Goal: Information Seeking & Learning: Learn about a topic

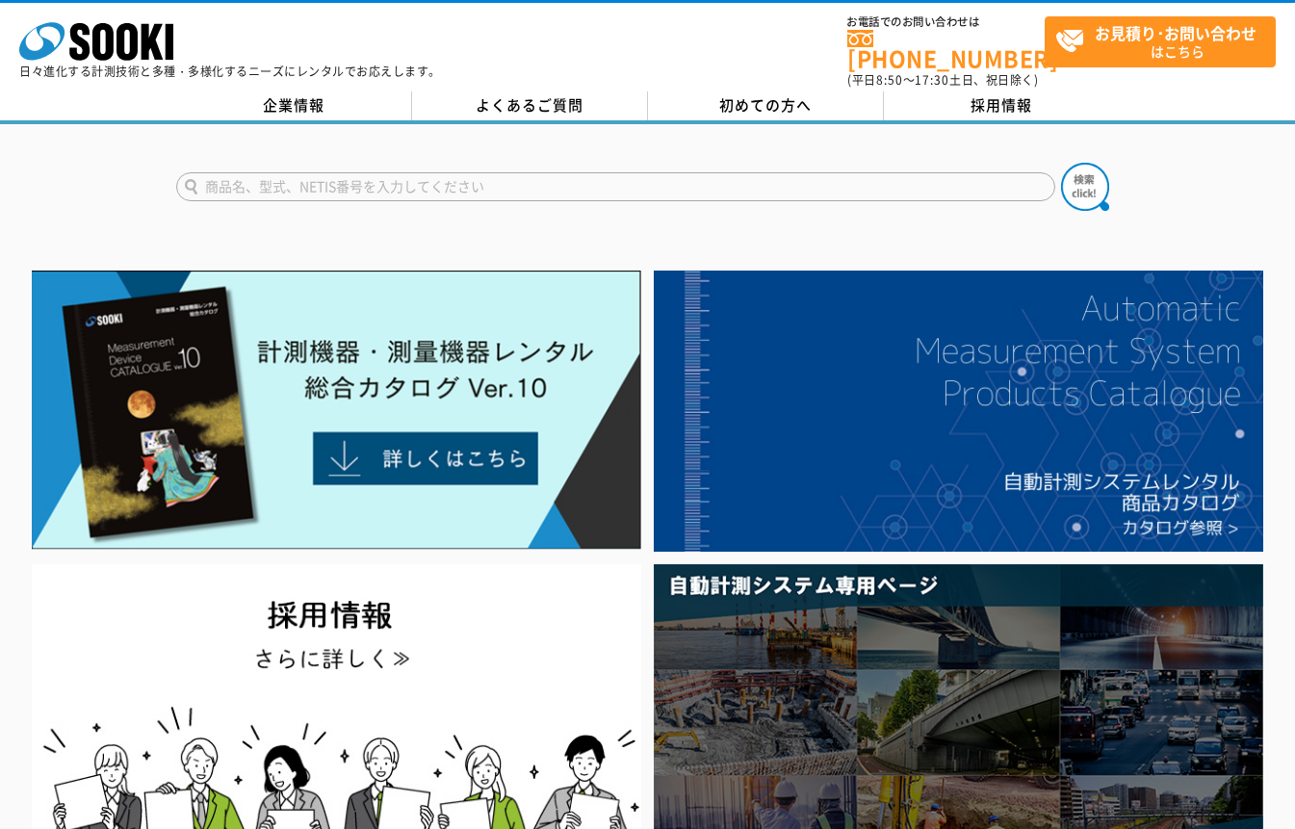
click at [586, 173] on input "text" at bounding box center [615, 186] width 879 height 29
type input "非接触型表面温度系"
click at [1061, 163] on button at bounding box center [1085, 187] width 48 height 48
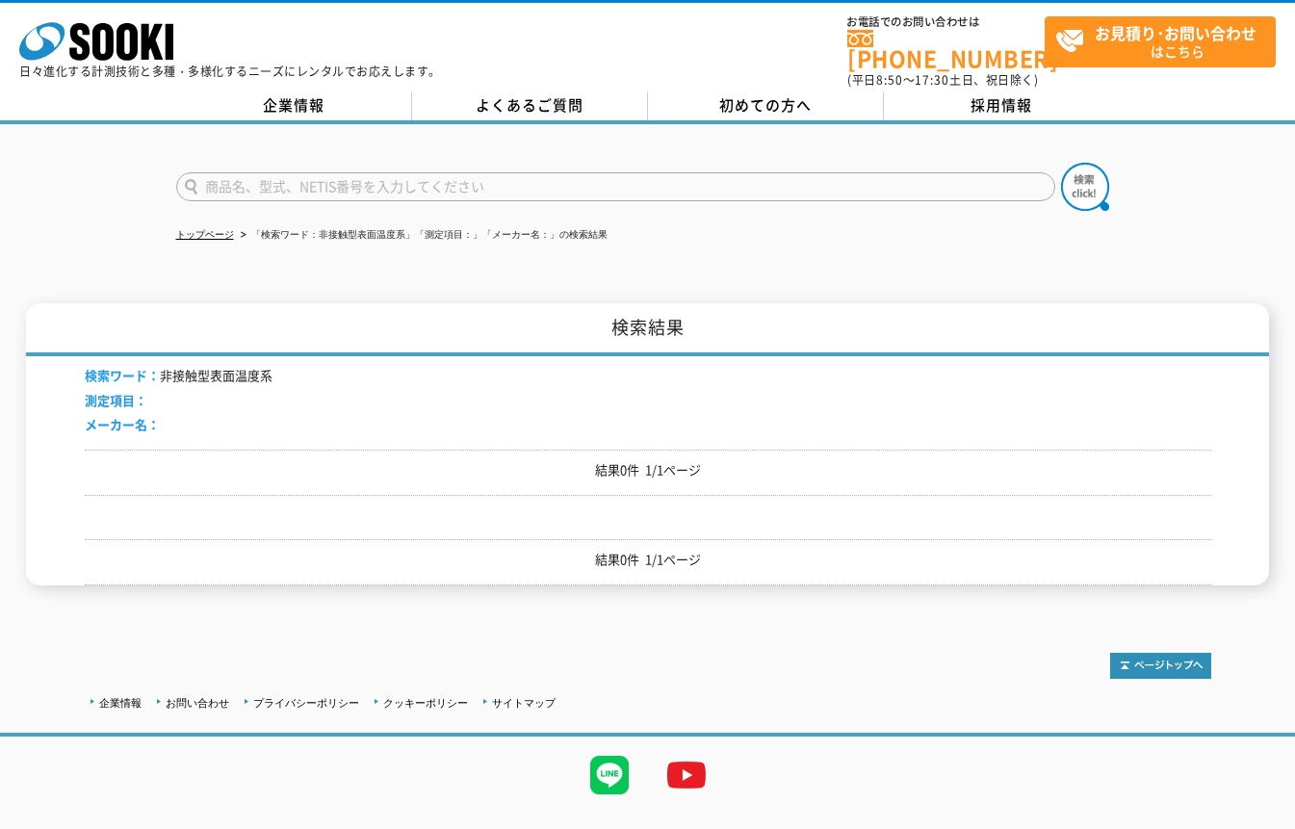
click at [336, 174] on input "text" at bounding box center [615, 186] width 879 height 29
type input "非接触型表面温度計"
click at [1061, 163] on button at bounding box center [1085, 187] width 48 height 48
click at [214, 172] on input "text" at bounding box center [615, 186] width 879 height 29
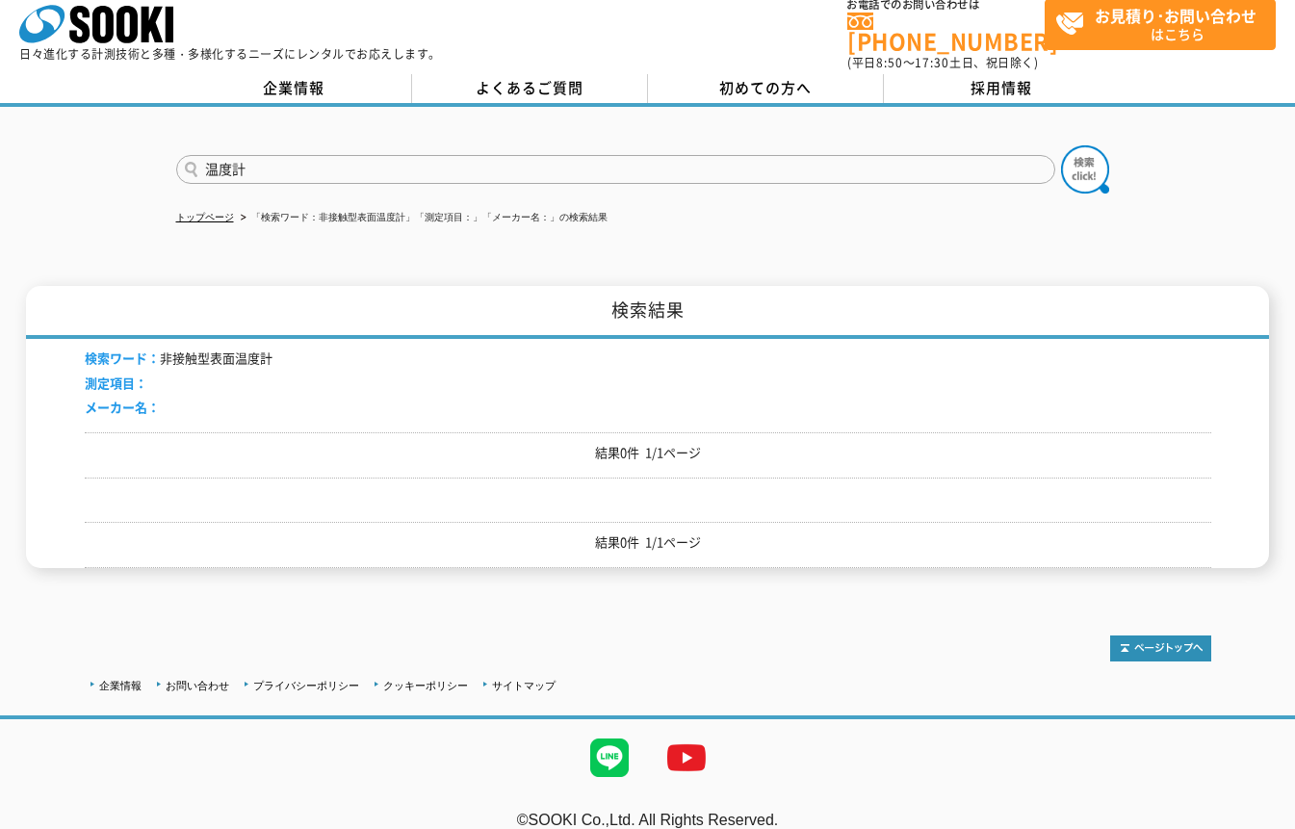
scroll to position [28, 0]
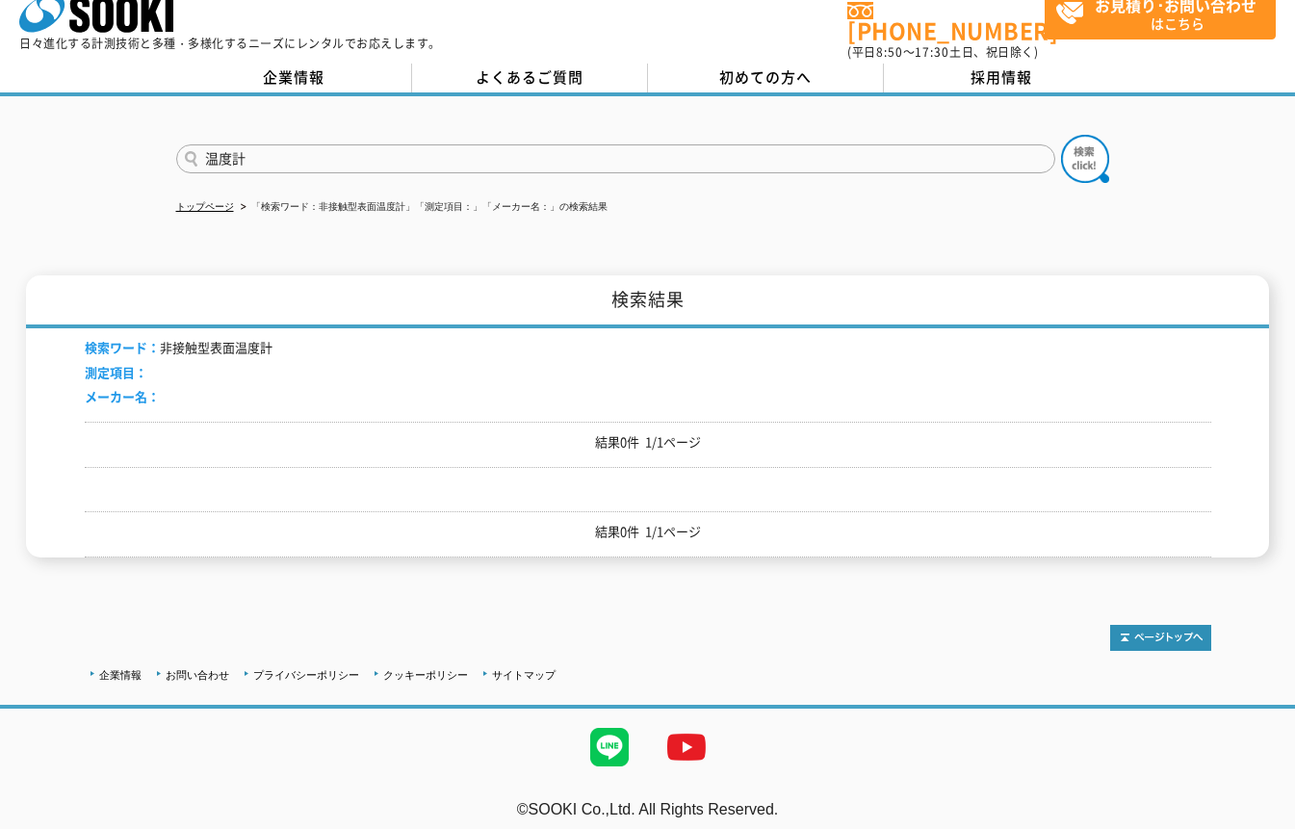
type input "温度計"
click at [654, 432] on p "結果0件 1/1ページ" at bounding box center [648, 442] width 1127 height 20
click at [615, 432] on p "結果0件 1/1ページ" at bounding box center [648, 442] width 1127 height 20
click at [1081, 145] on img at bounding box center [1085, 159] width 48 height 48
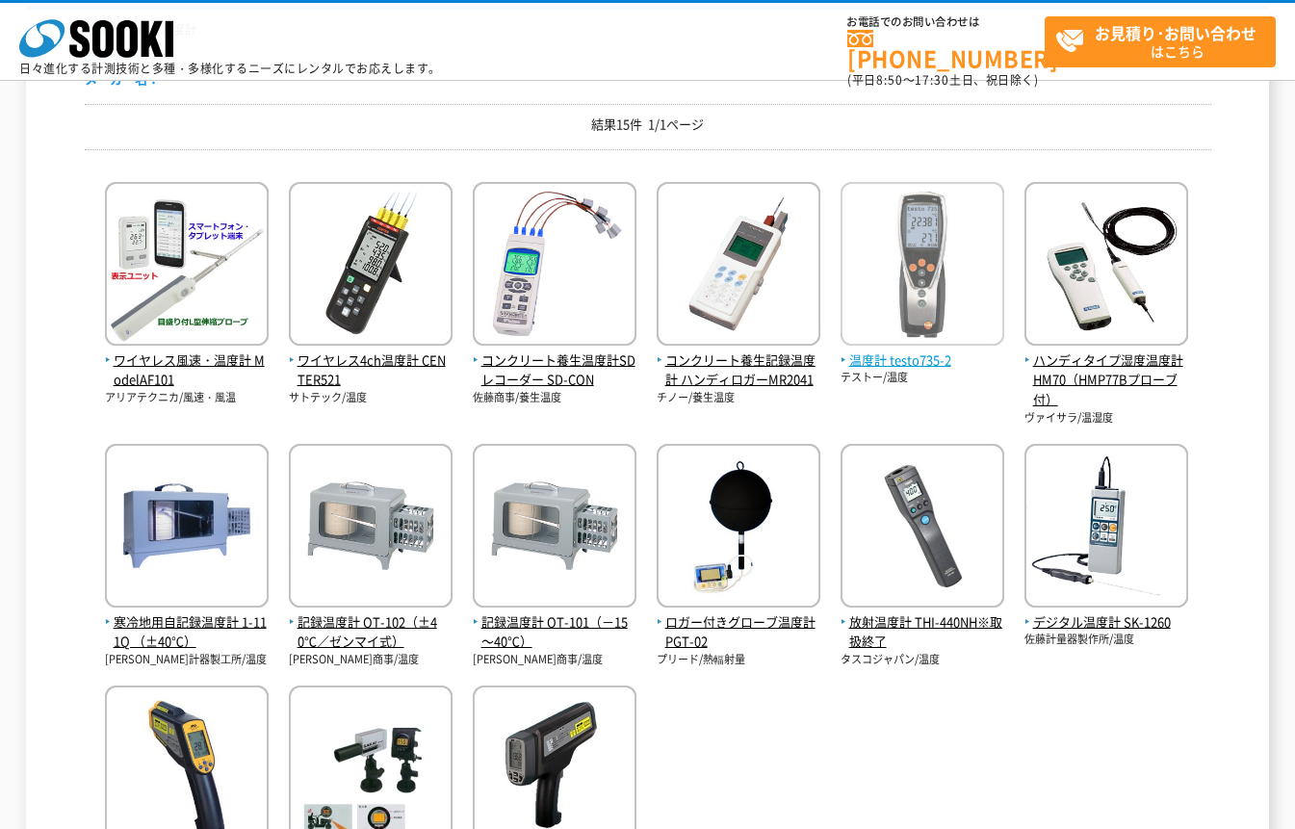
scroll to position [513, 0]
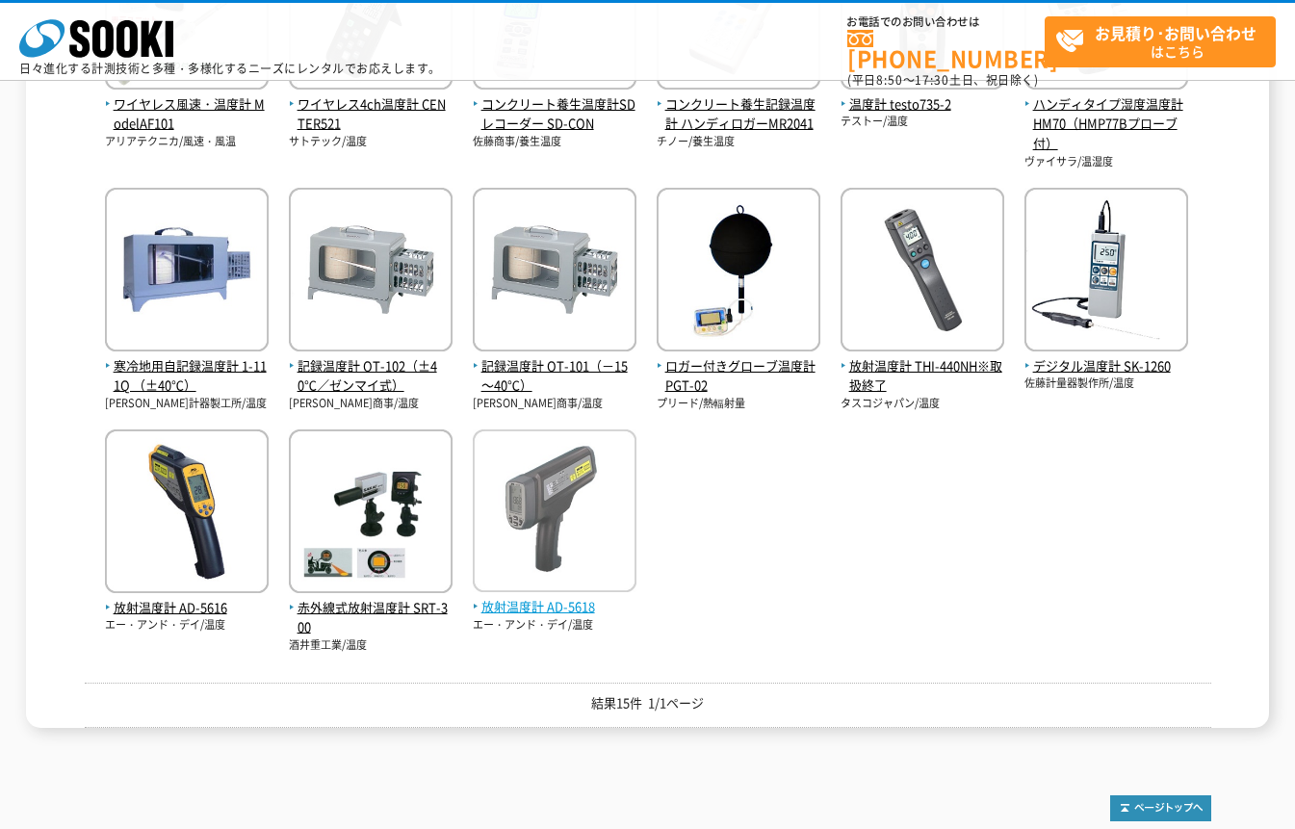
click at [542, 513] on img at bounding box center [555, 514] width 164 height 168
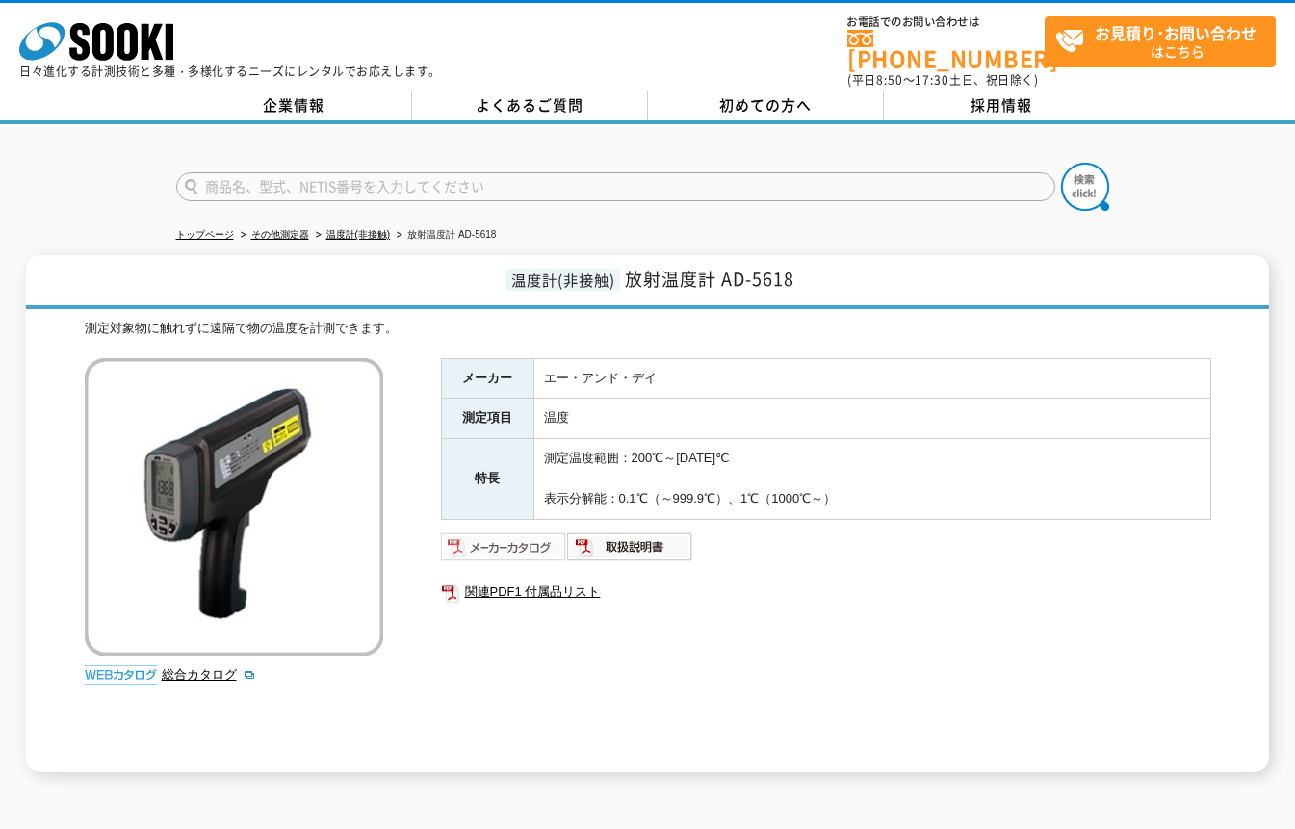
click at [542, 532] on img at bounding box center [504, 547] width 126 height 31
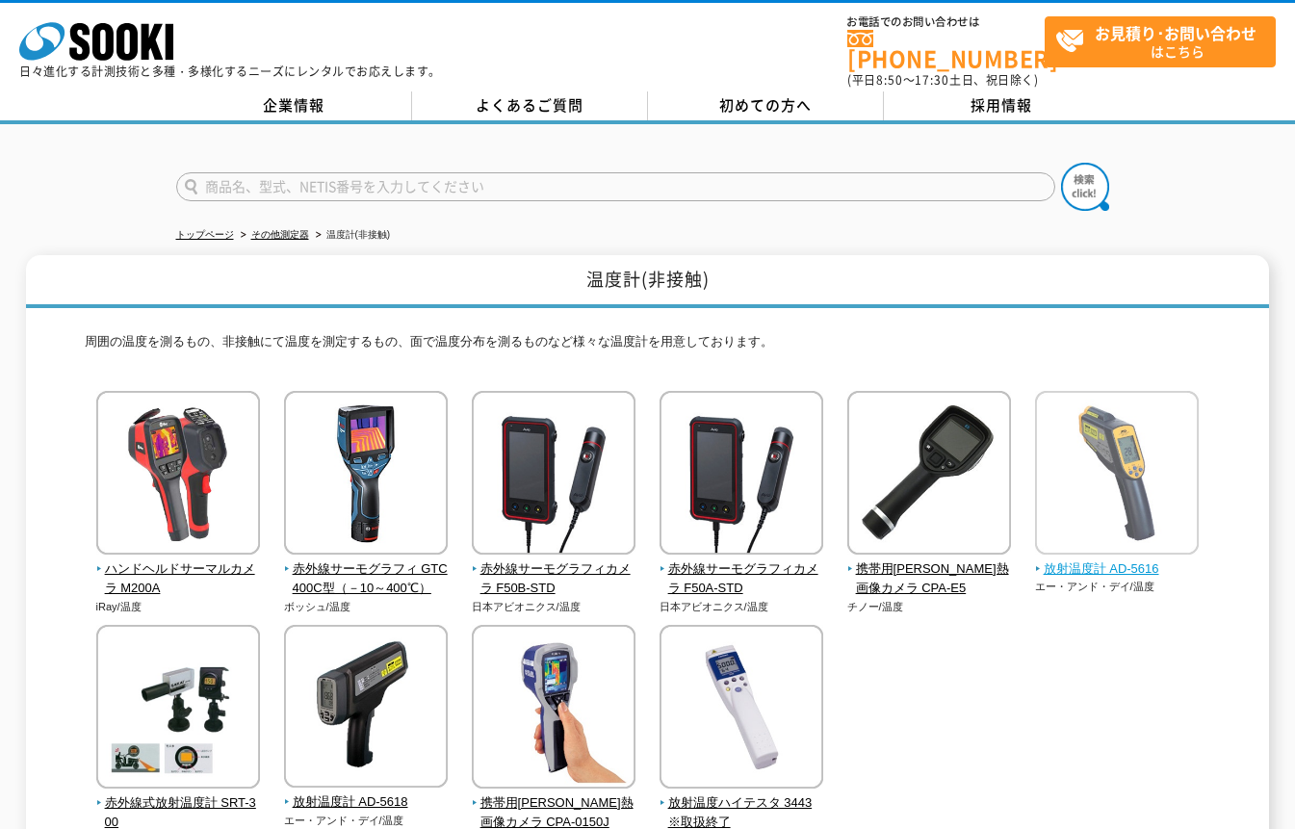
click at [1133, 560] on span "放射温度計 AD-5616" at bounding box center [1117, 570] width 165 height 20
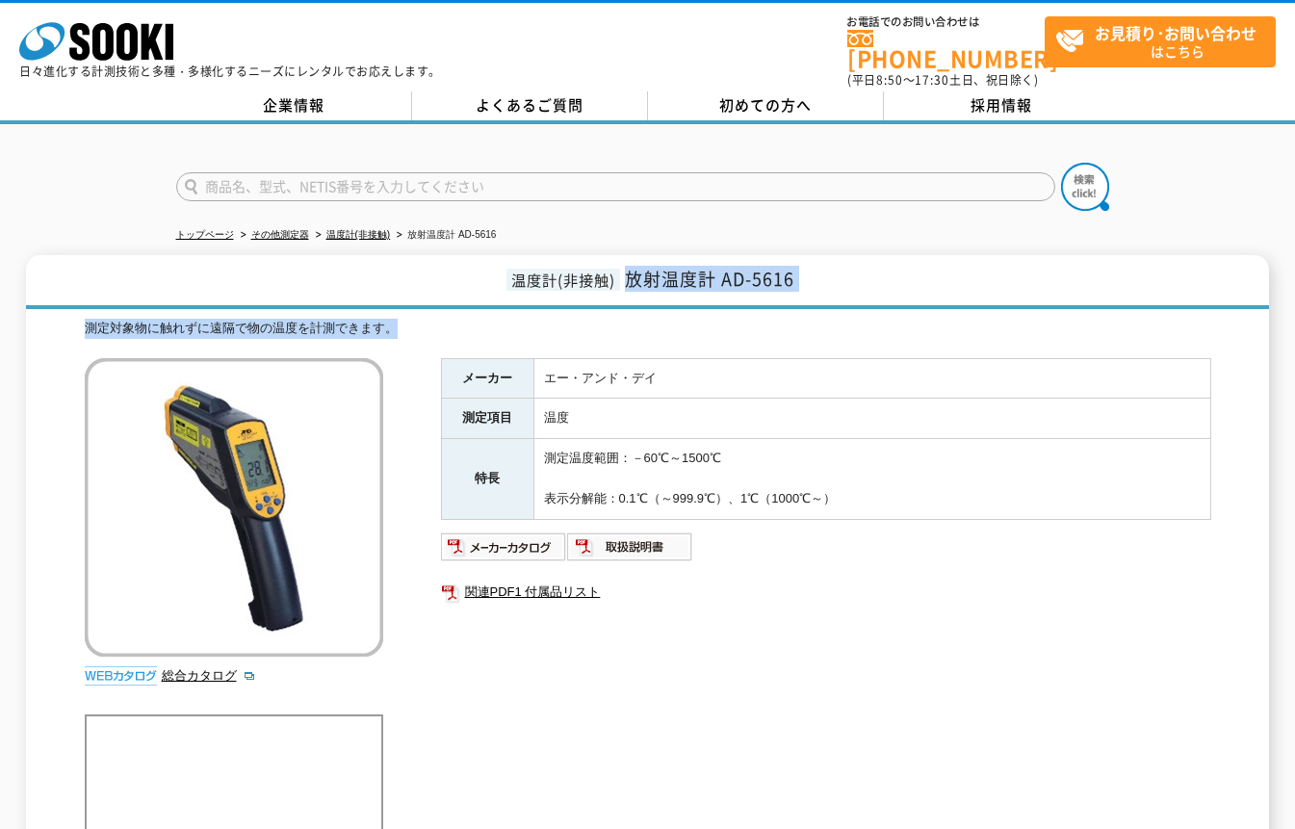
drag, startPoint x: 624, startPoint y: 268, endPoint x: 967, endPoint y: 315, distance: 346.1
click at [967, 315] on div "温度計(非接触) 放射温度計 AD-5616 測定対象物に触れずに遠隔で物の温度を計測できます。 総合カタログ メーカー エー・アンド・デイ 測定項目 温度 …" at bounding box center [647, 597] width 1243 height 685
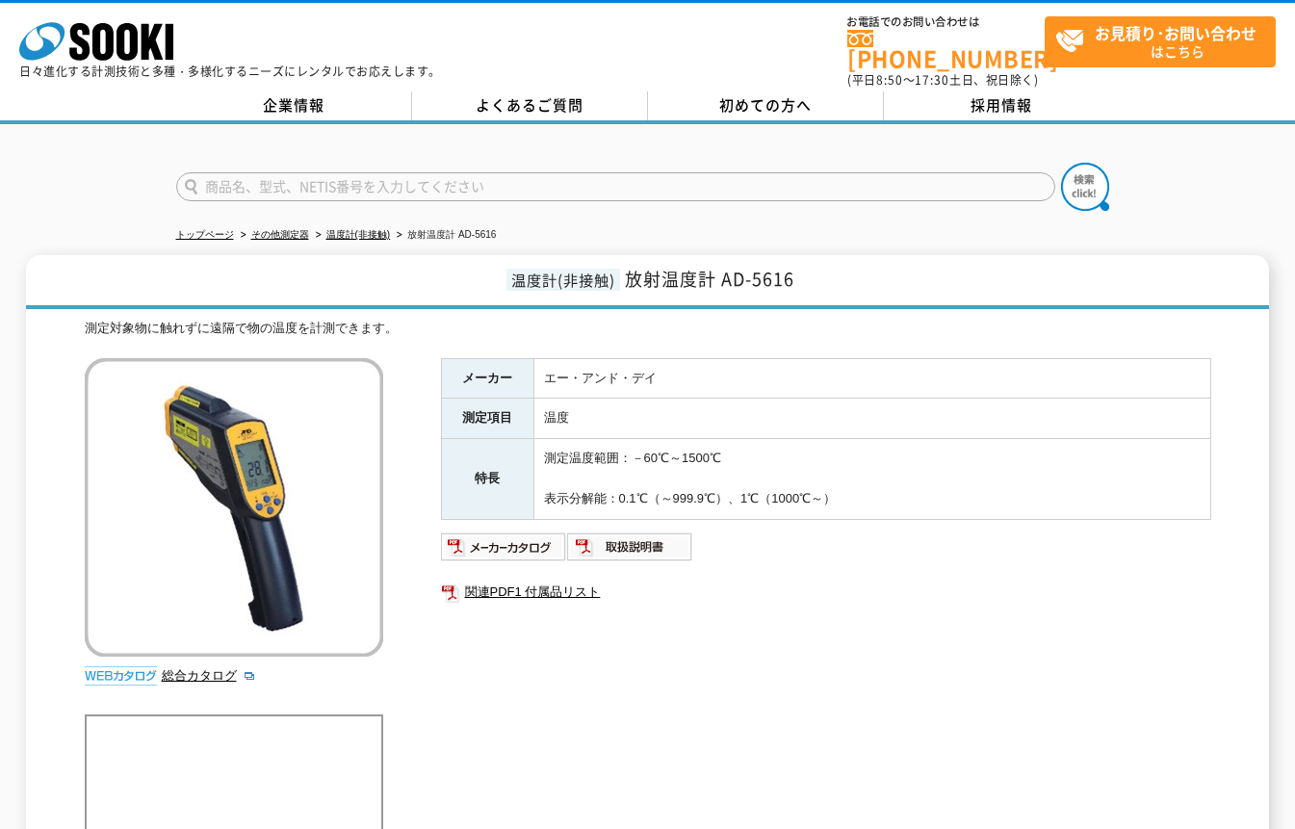
click at [546, 284] on h1 "温度計(非接触) 放射温度計 AD-5616" at bounding box center [647, 282] width 1243 height 54
drag, startPoint x: 499, startPoint y: 256, endPoint x: 838, endPoint y: 251, distance: 339.0
click at [838, 255] on h1 "温度計(非接触) 放射温度計 AD-5616" at bounding box center [647, 282] width 1243 height 54
